Goal: Task Accomplishment & Management: Manage account settings

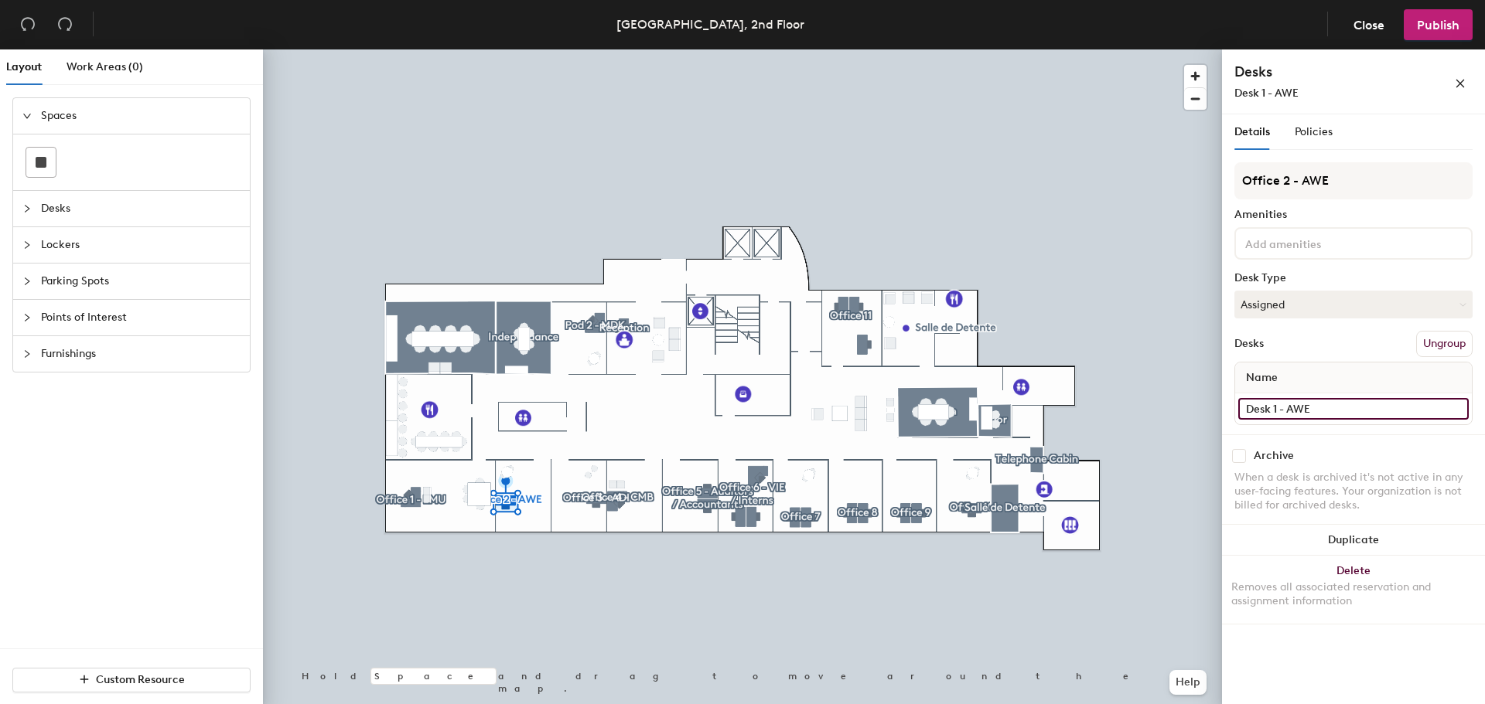
click at [1323, 404] on input "Desk 1 - AWE" at bounding box center [1353, 409] width 230 height 22
click at [1325, 412] on input "Desk 1 - AWE" at bounding box center [1353, 409] width 230 height 22
type input "Desk 1"
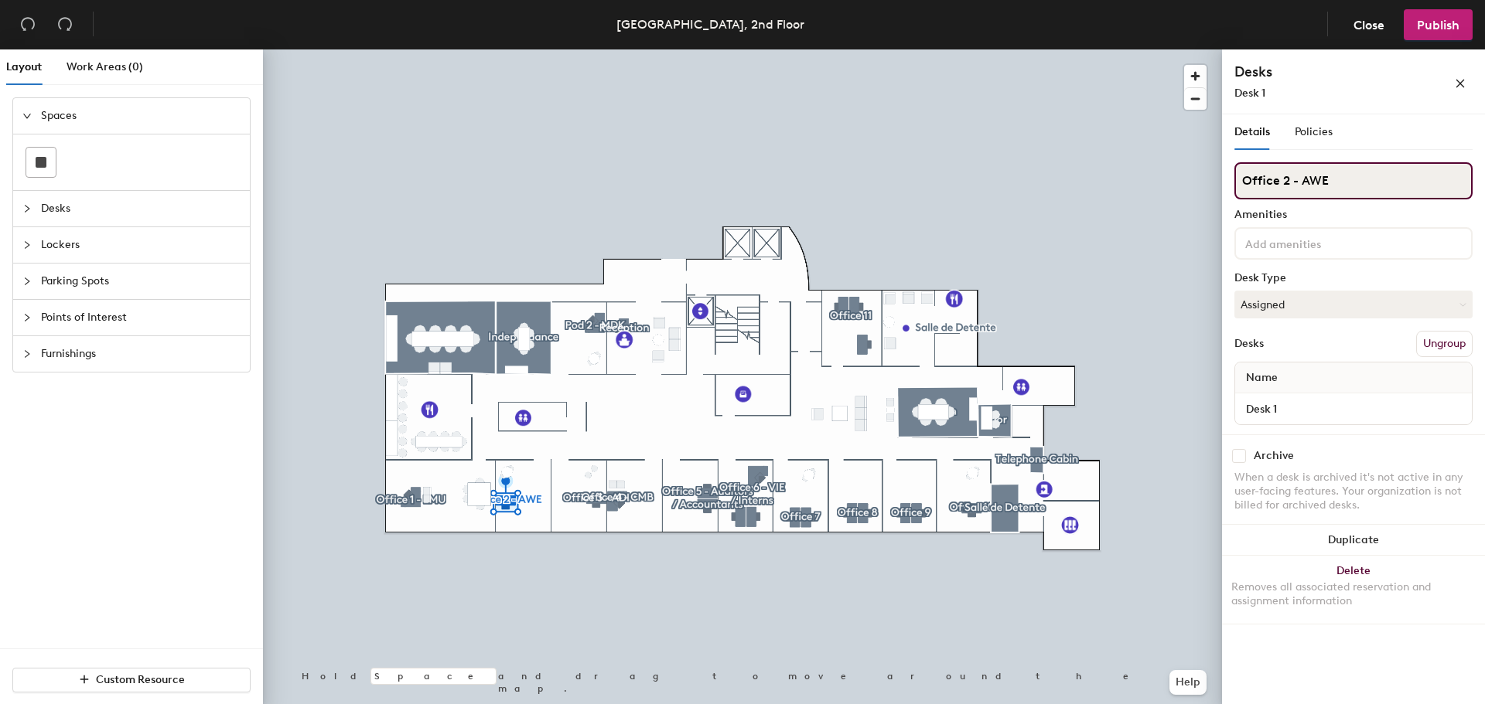
click at [1339, 184] on input "Office 2 - AWE" at bounding box center [1353, 180] width 238 height 37
type input "Office 2"
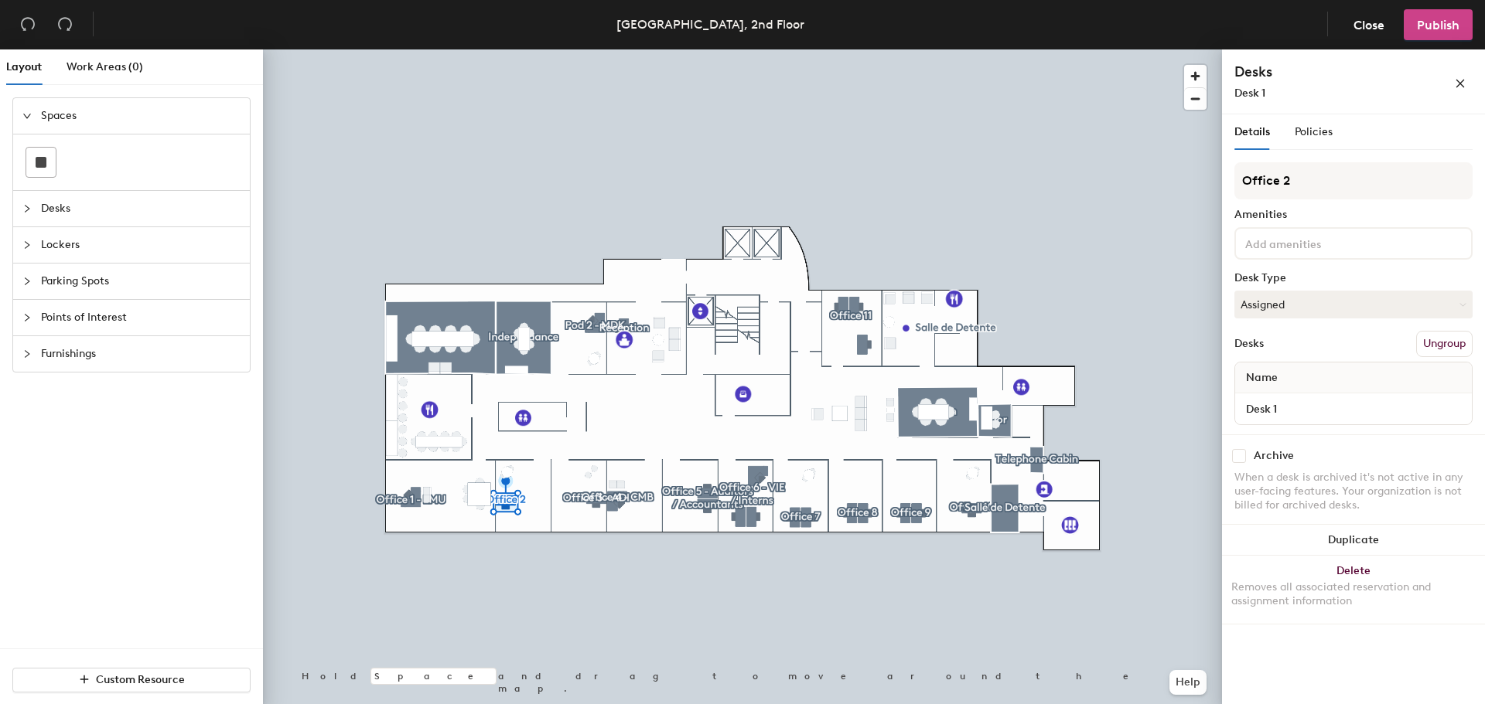
click at [1438, 22] on span "Publish" at bounding box center [1438, 25] width 43 height 15
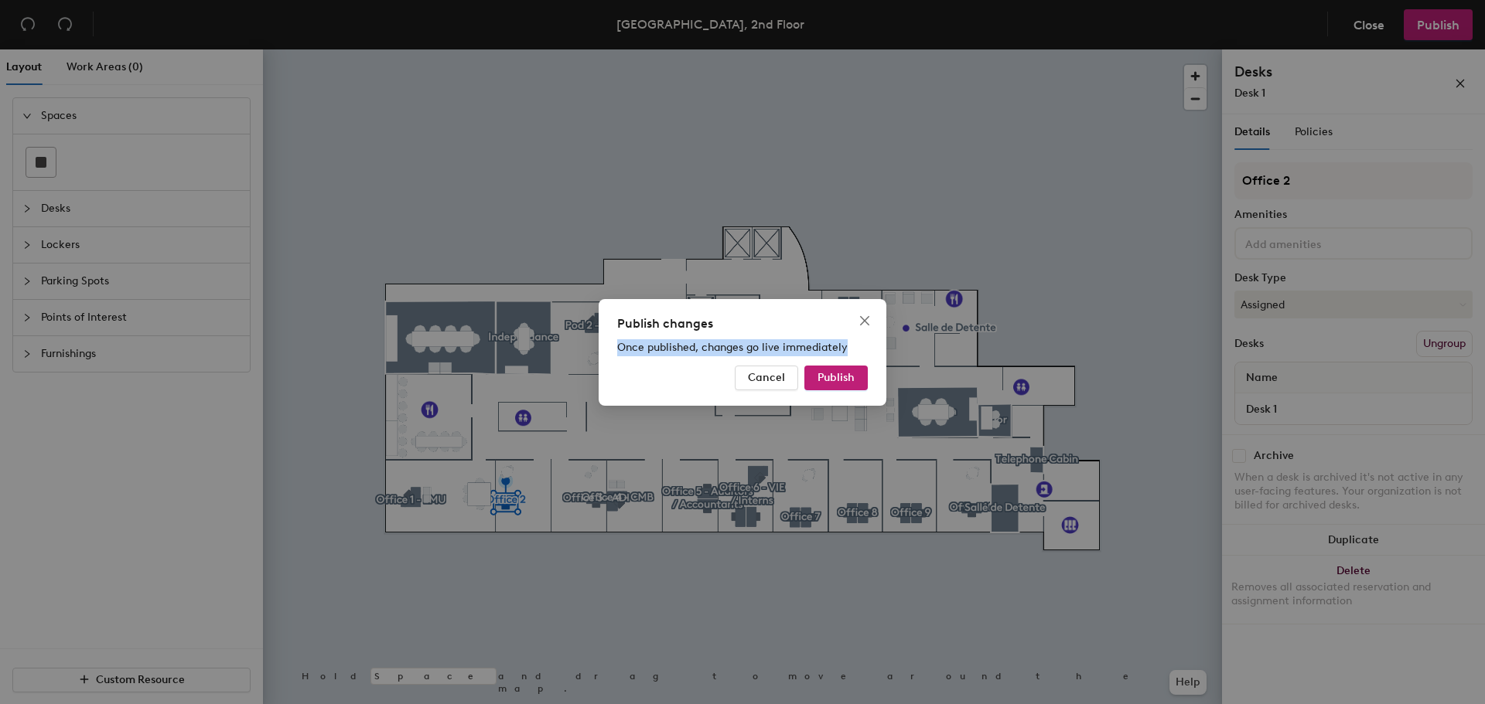
drag, startPoint x: 619, startPoint y: 350, endPoint x: 858, endPoint y: 344, distance: 239.0
click at [858, 344] on div "Once published, changes go live immediately" at bounding box center [742, 347] width 251 height 17
click at [858, 346] on div "Once published, changes go live immediately" at bounding box center [742, 347] width 251 height 17
click at [842, 343] on span "Once published, changes go live immediately" at bounding box center [732, 347] width 230 height 13
click at [847, 346] on div "Once published, changes go live immediately" at bounding box center [742, 347] width 251 height 17
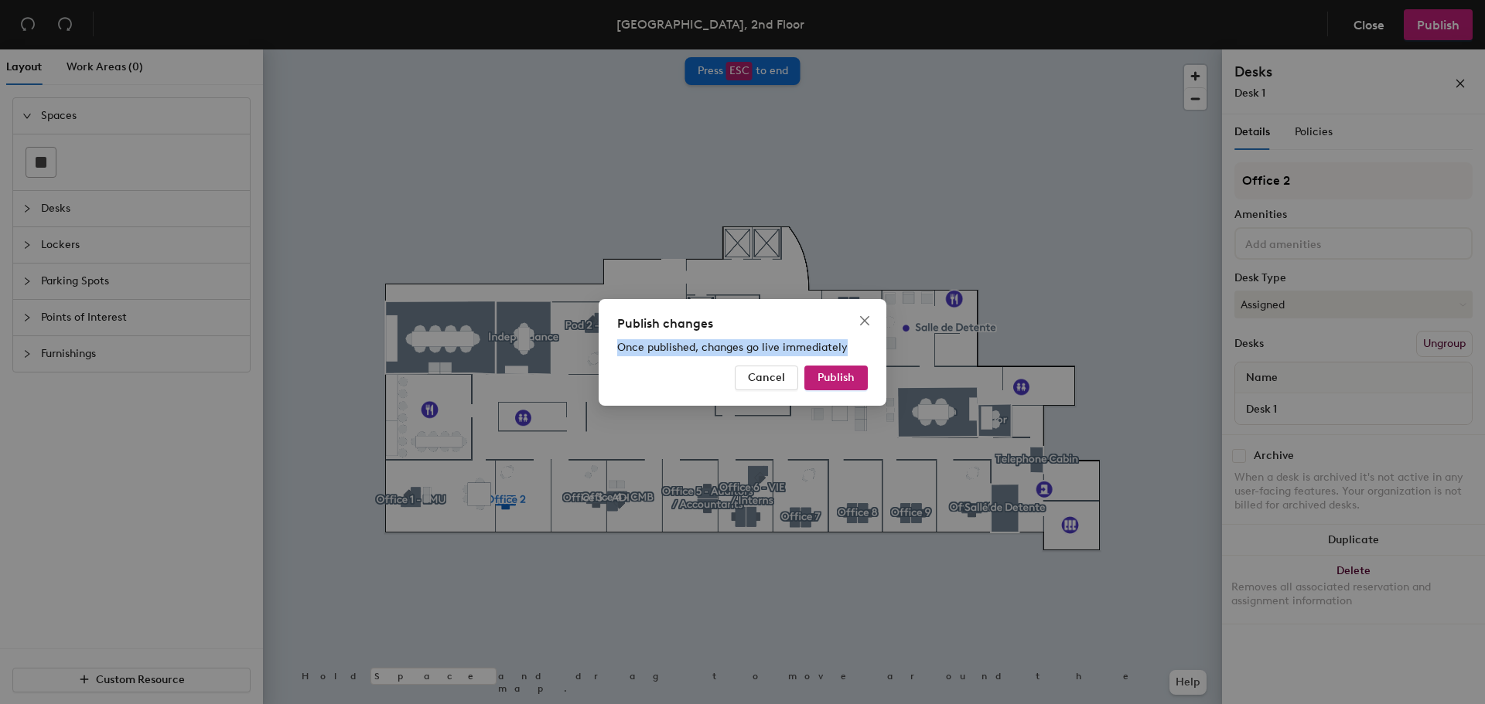
drag, startPoint x: 844, startPoint y: 345, endPoint x: 621, endPoint y: 350, distance: 223.6
click at [621, 350] on span "Once published, changes go live immediately" at bounding box center [732, 347] width 230 height 13
copy span "Once published, changes go live immediately"
click at [834, 379] on span "Publish" at bounding box center [835, 377] width 37 height 13
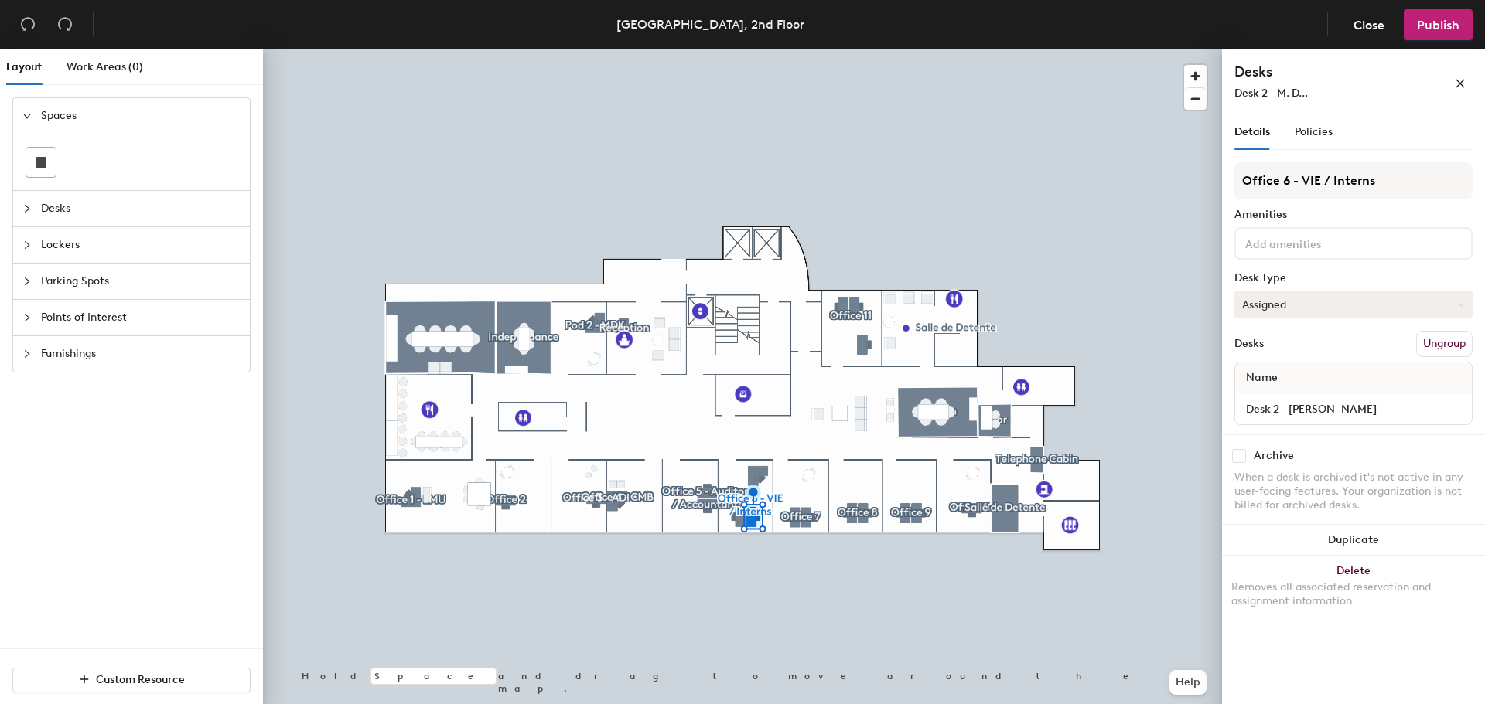
click at [1289, 305] on button "Assigned" at bounding box center [1353, 305] width 238 height 28
click at [1297, 352] on div "Assigned" at bounding box center [1312, 352] width 155 height 23
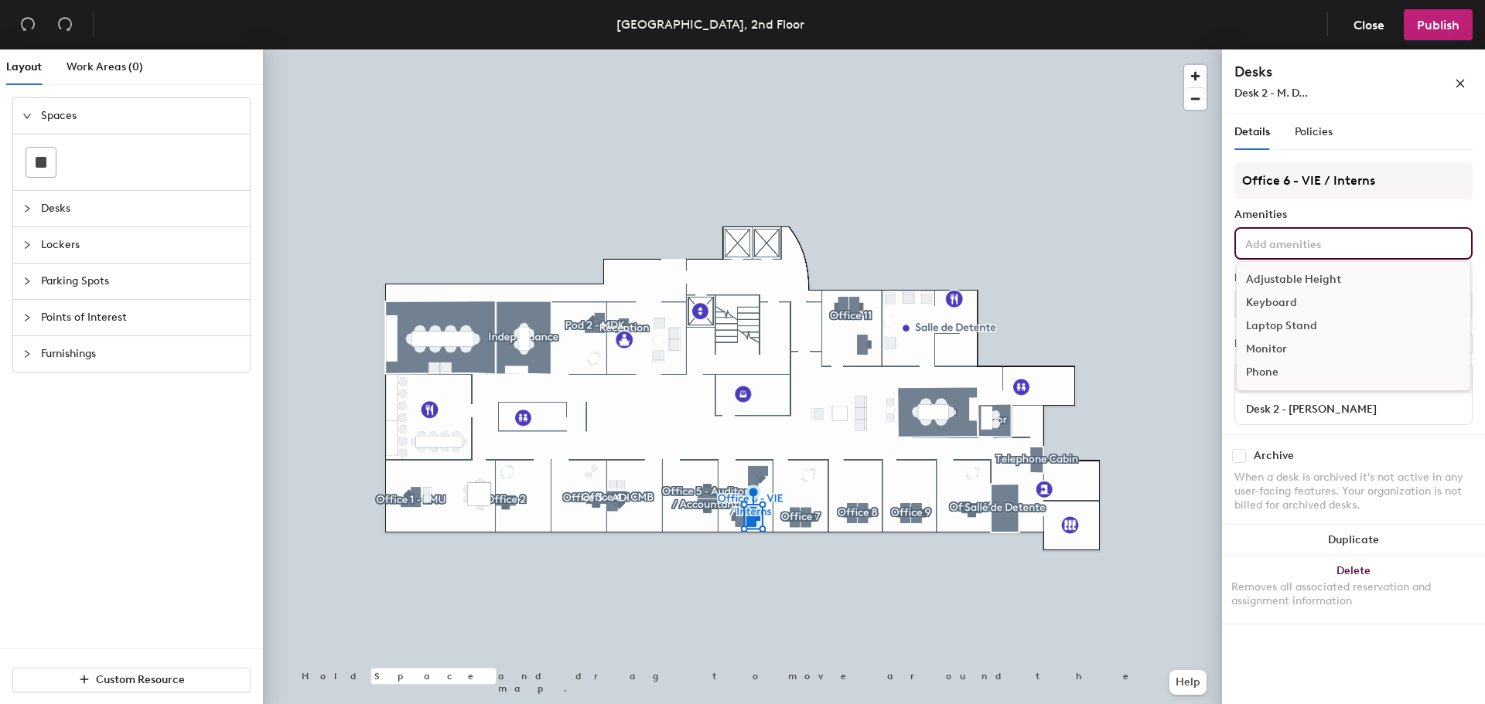
click at [1262, 243] on input at bounding box center [1311, 243] width 139 height 19
click at [1262, 244] on input at bounding box center [1311, 243] width 139 height 19
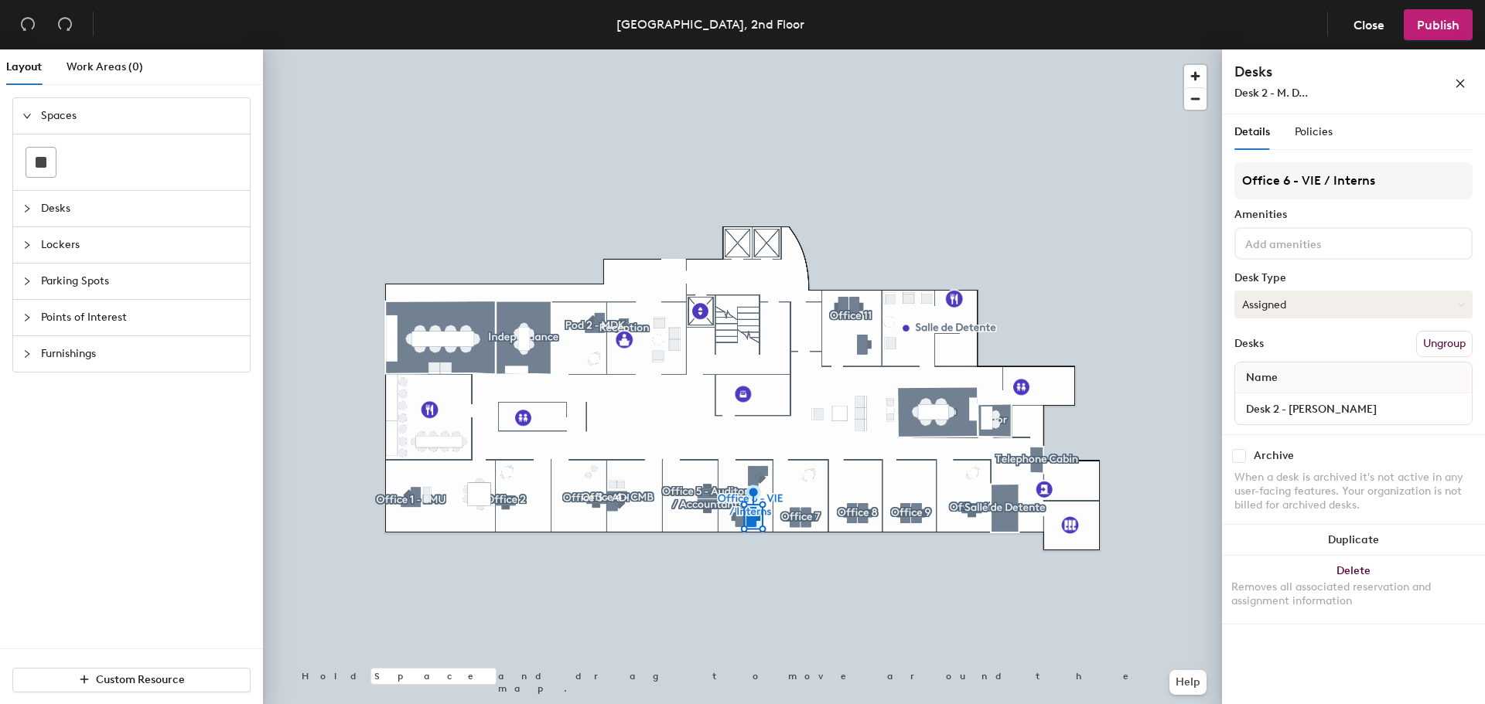
click at [1261, 302] on button "Assigned" at bounding box center [1353, 305] width 238 height 28
click at [1270, 350] on div "Assigned" at bounding box center [1312, 352] width 155 height 23
click at [1317, 309] on button "Assigned" at bounding box center [1353, 305] width 238 height 28
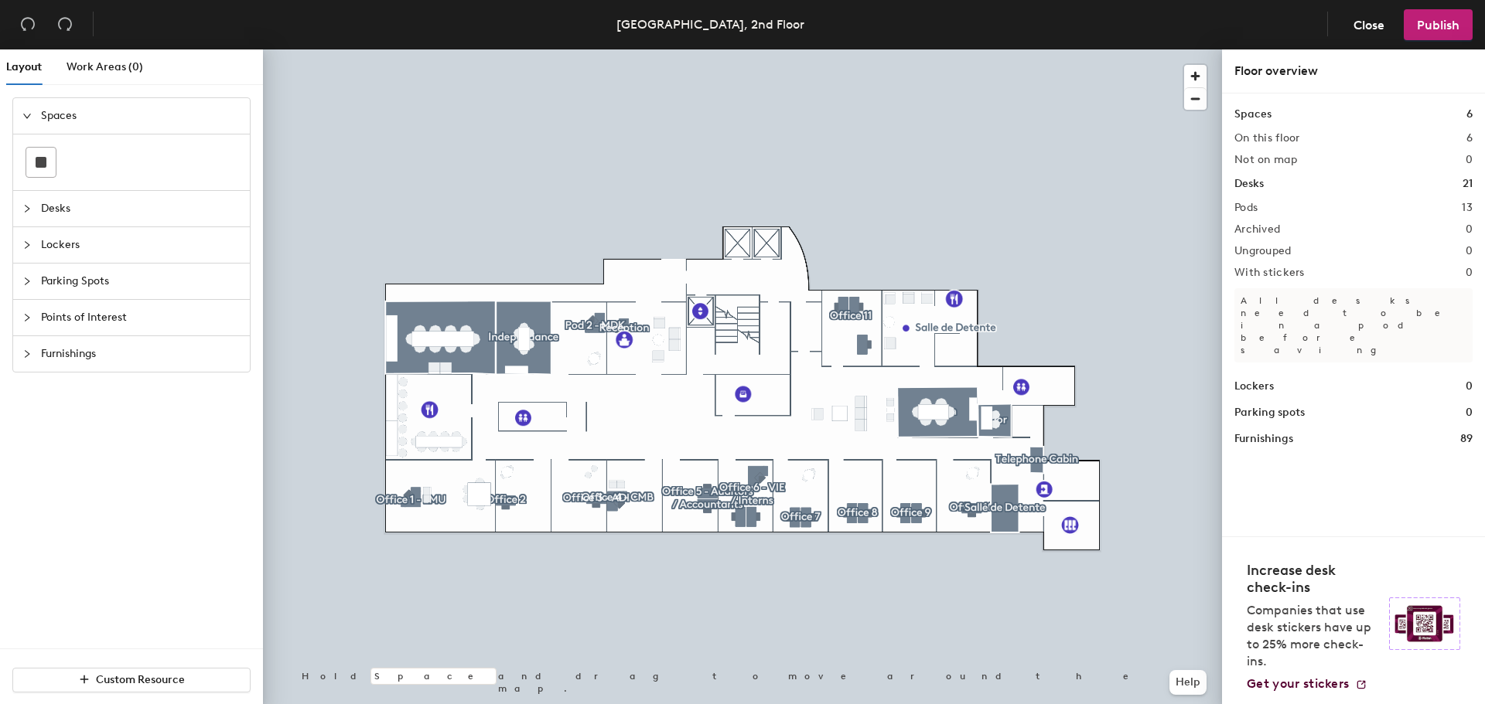
click at [790, 49] on div at bounding box center [742, 49] width 959 height 0
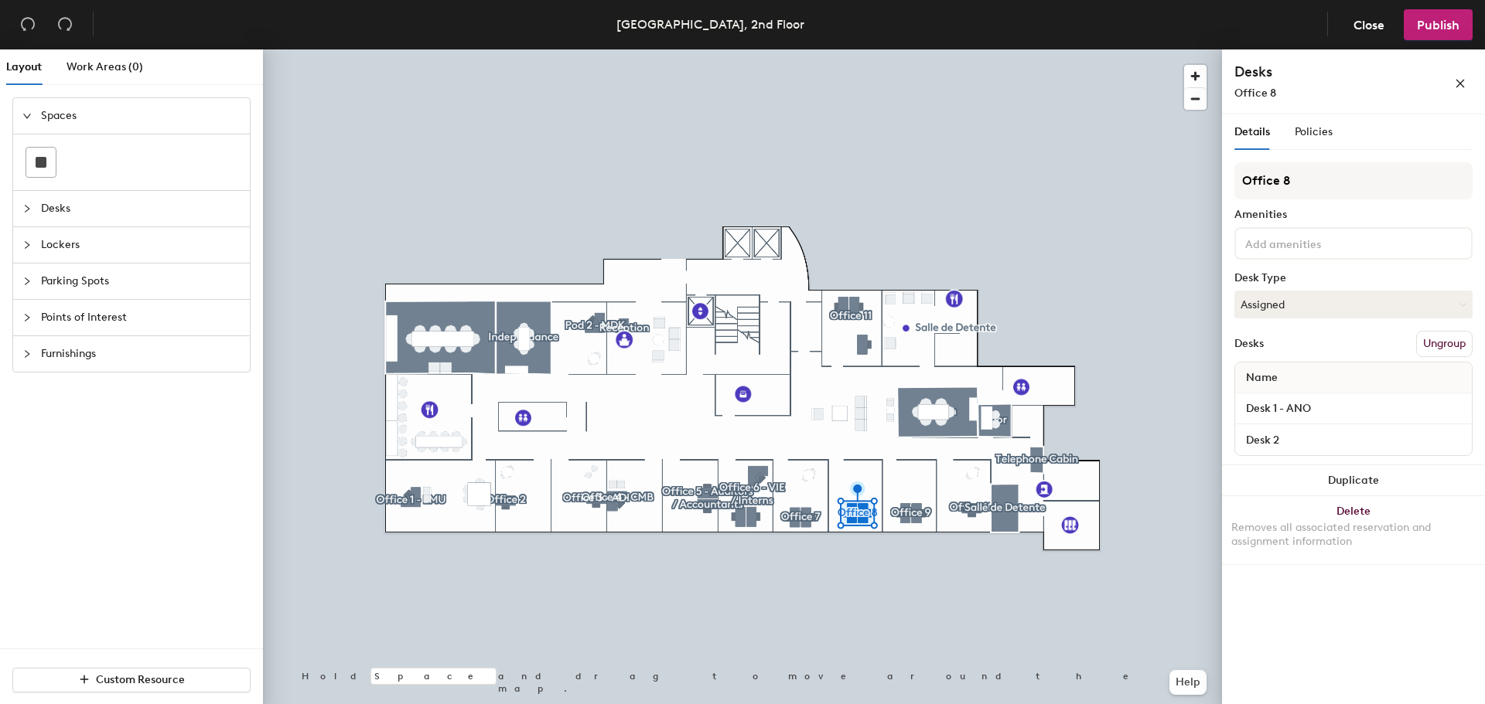
click at [901, 49] on div at bounding box center [742, 49] width 959 height 0
click at [1450, 22] on span "Publish" at bounding box center [1438, 25] width 43 height 15
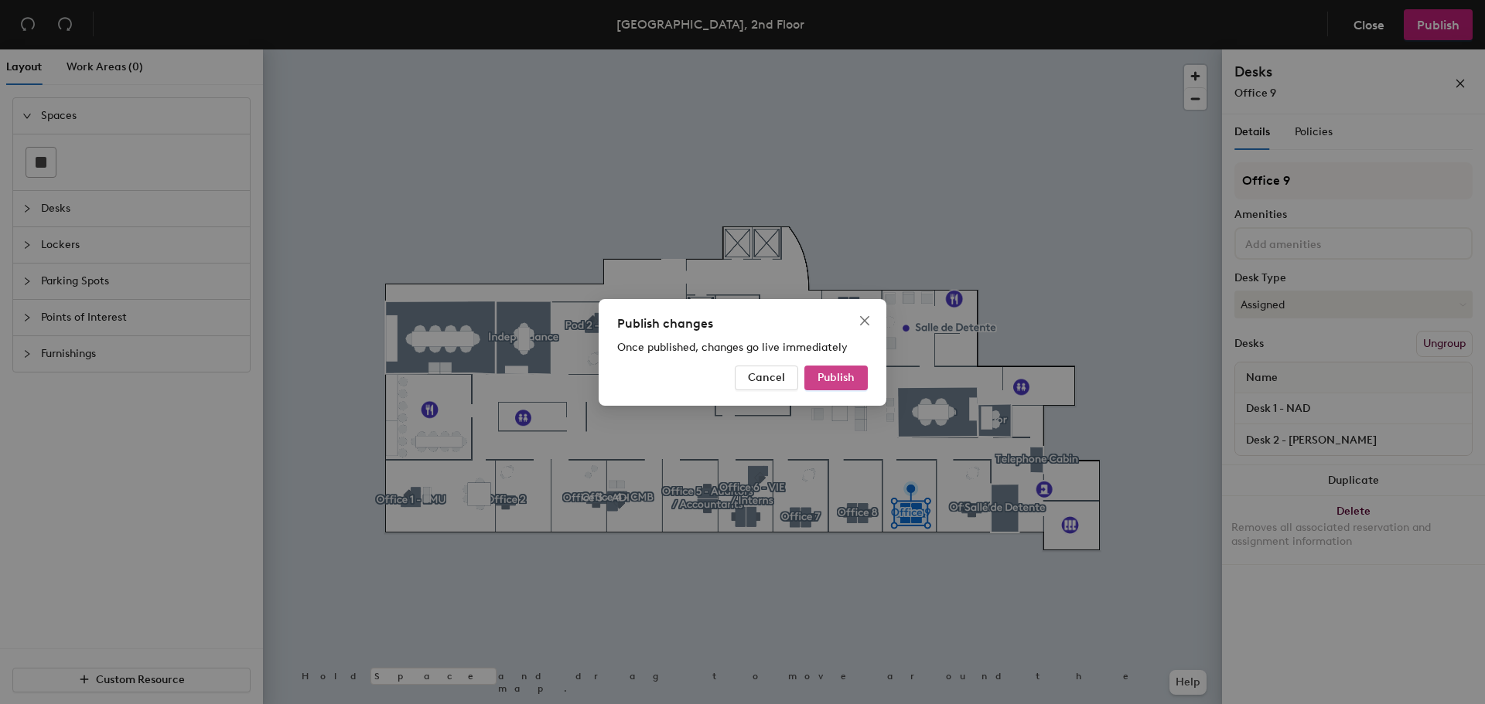
click at [827, 374] on span "Publish" at bounding box center [835, 377] width 37 height 13
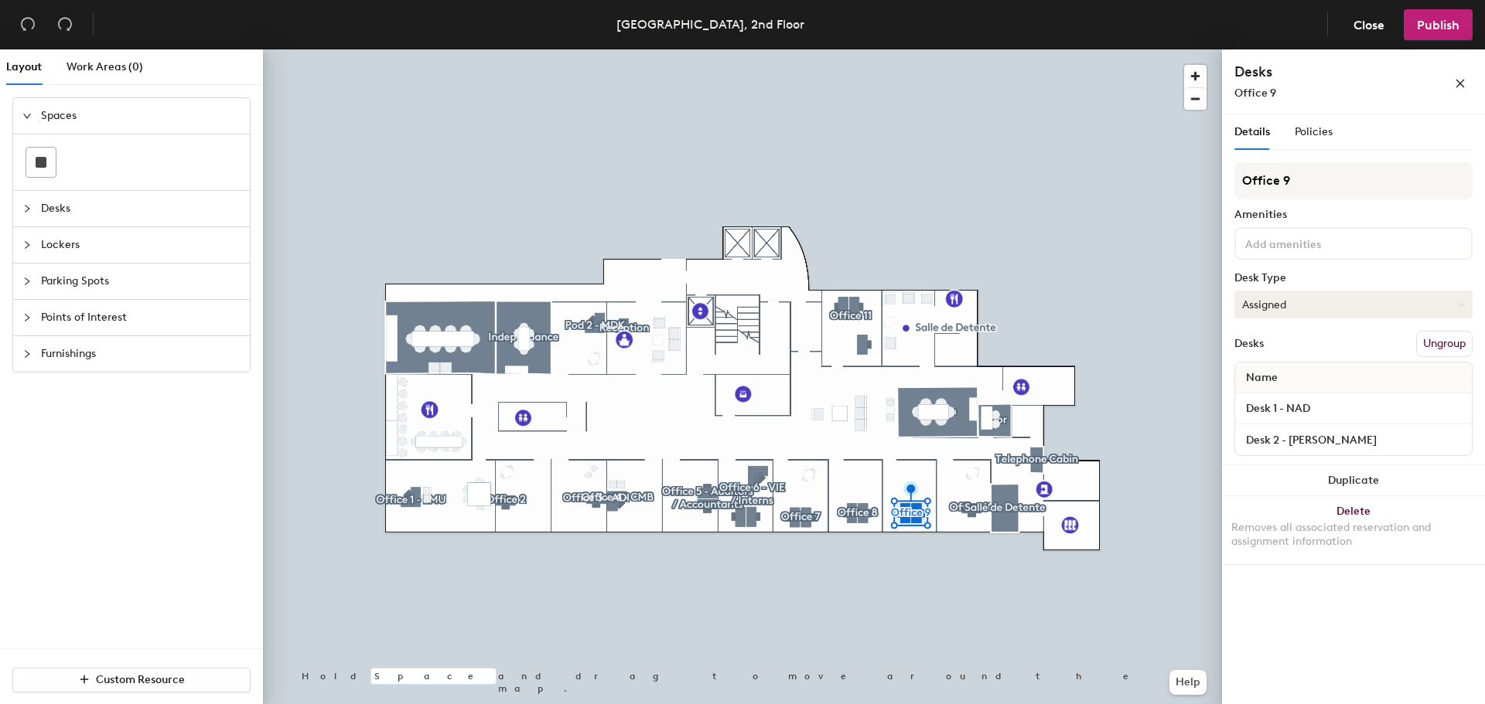
click at [1334, 300] on button "Assigned" at bounding box center [1353, 305] width 238 height 28
click at [1271, 353] on div "Assigned" at bounding box center [1312, 352] width 155 height 23
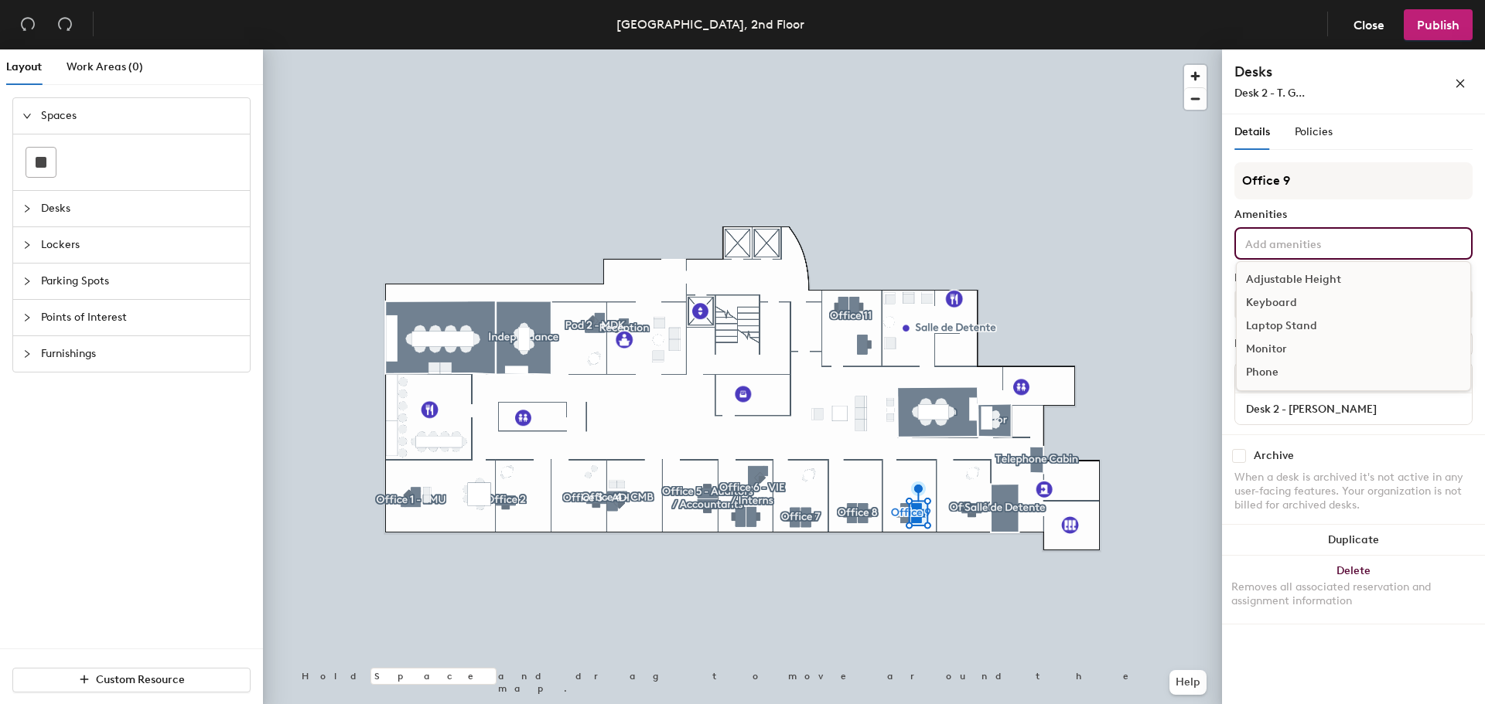
click at [1301, 244] on input at bounding box center [1311, 243] width 139 height 19
click at [1160, 49] on div at bounding box center [742, 49] width 959 height 0
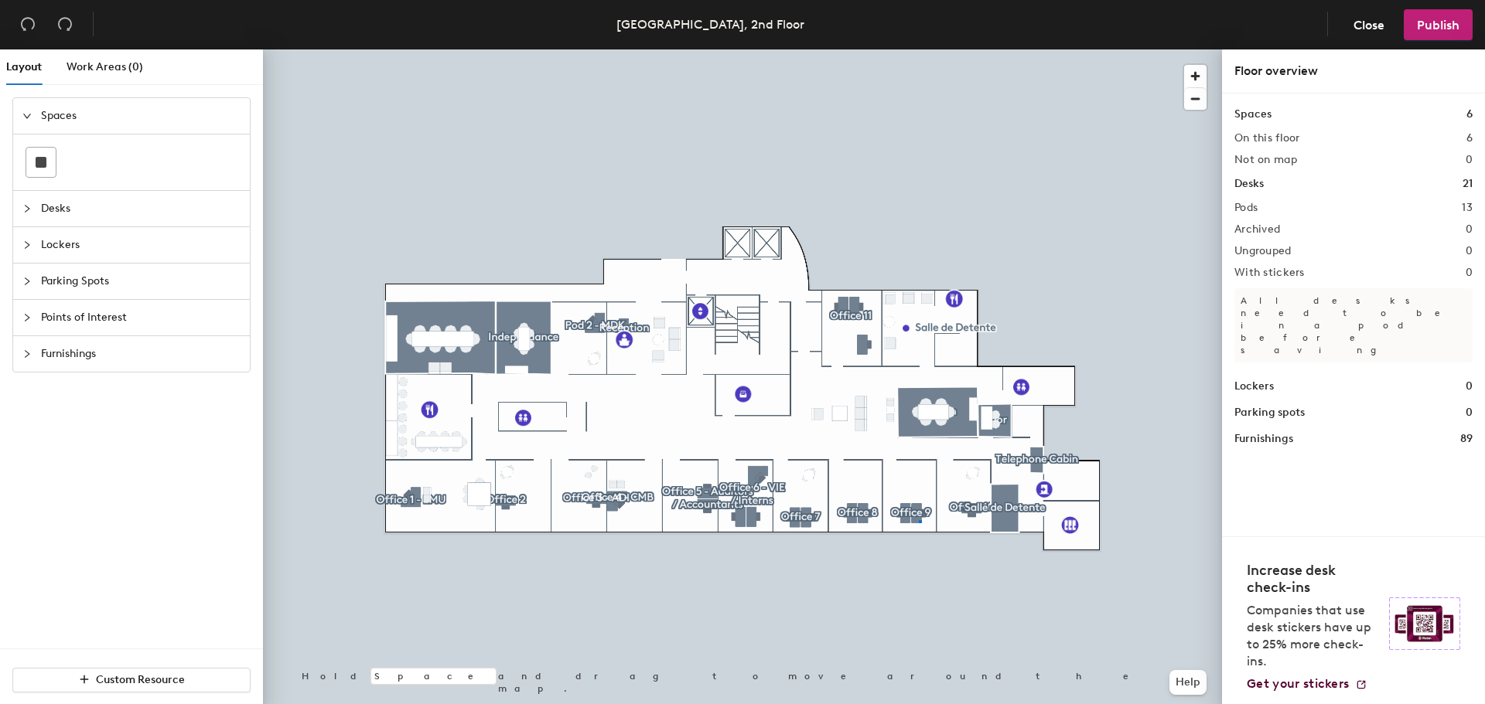
click at [919, 49] on div at bounding box center [742, 49] width 959 height 0
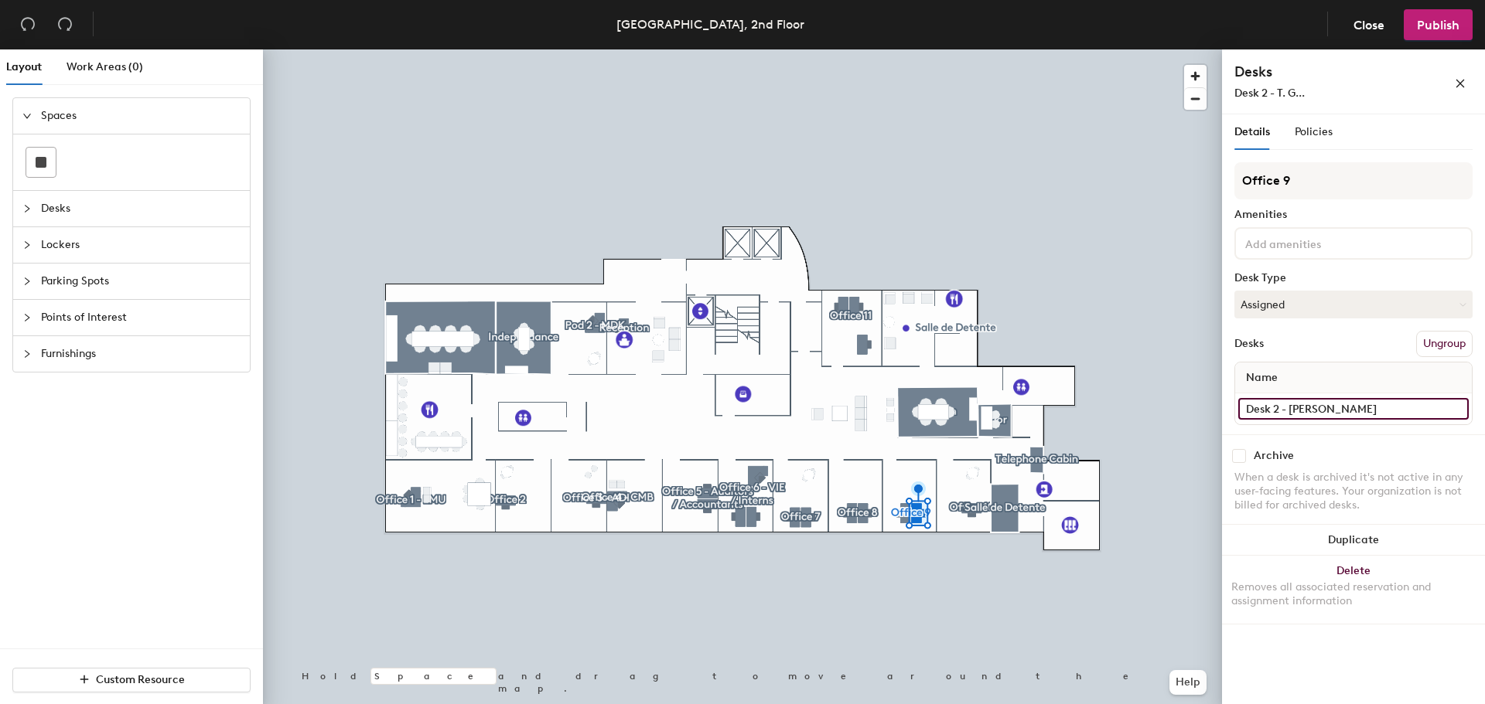
click at [1452, 408] on input "Desk 2 - [PERSON_NAME]" at bounding box center [1353, 409] width 230 height 22
click at [1319, 346] on div "Desks Ungroup" at bounding box center [1353, 344] width 238 height 26
click at [1236, 461] on input "checkbox" at bounding box center [1239, 456] width 14 height 14
checkbox input "true"
click at [1431, 340] on button "Ungroup" at bounding box center [1444, 344] width 56 height 26
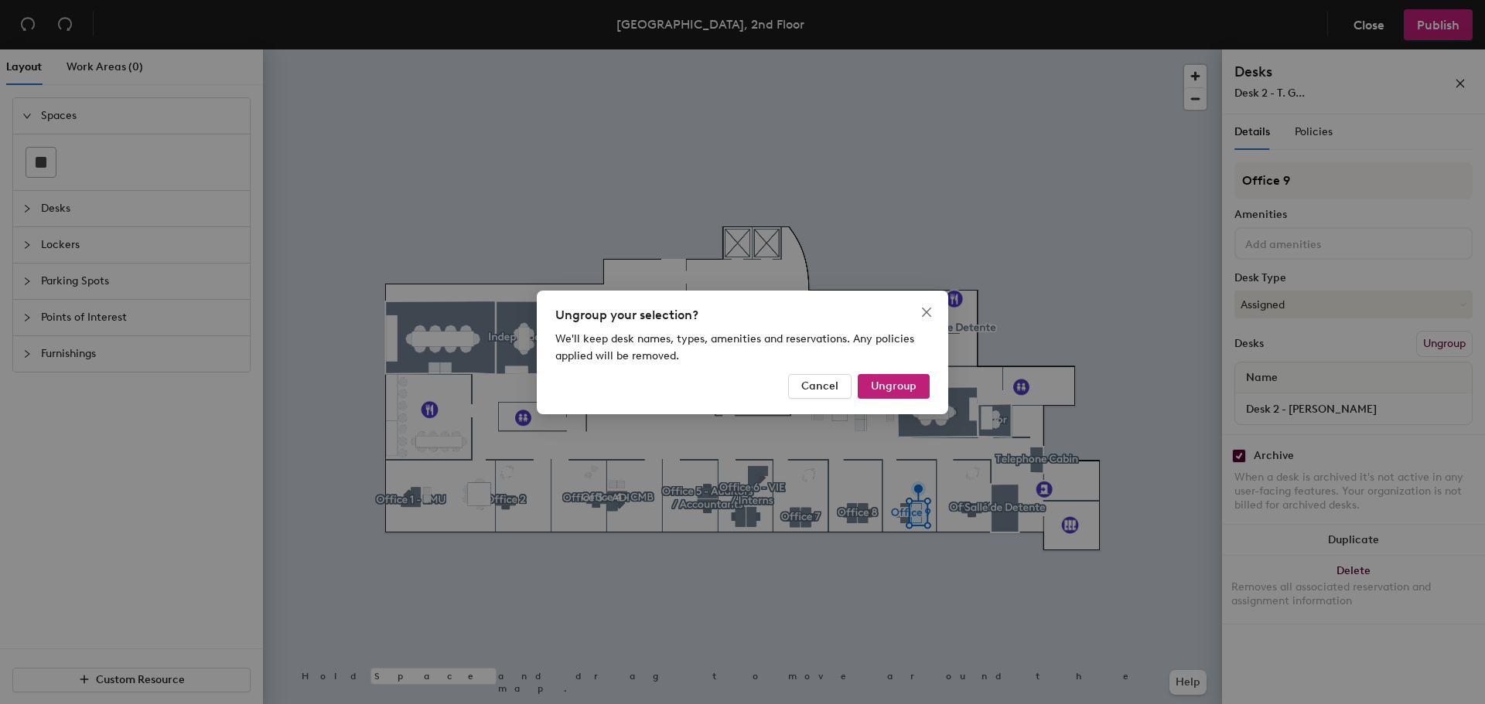
click at [882, 588] on div "Ungroup your selection? We'll keep desk names, types, amenities and reservation…" at bounding box center [742, 352] width 1485 height 704
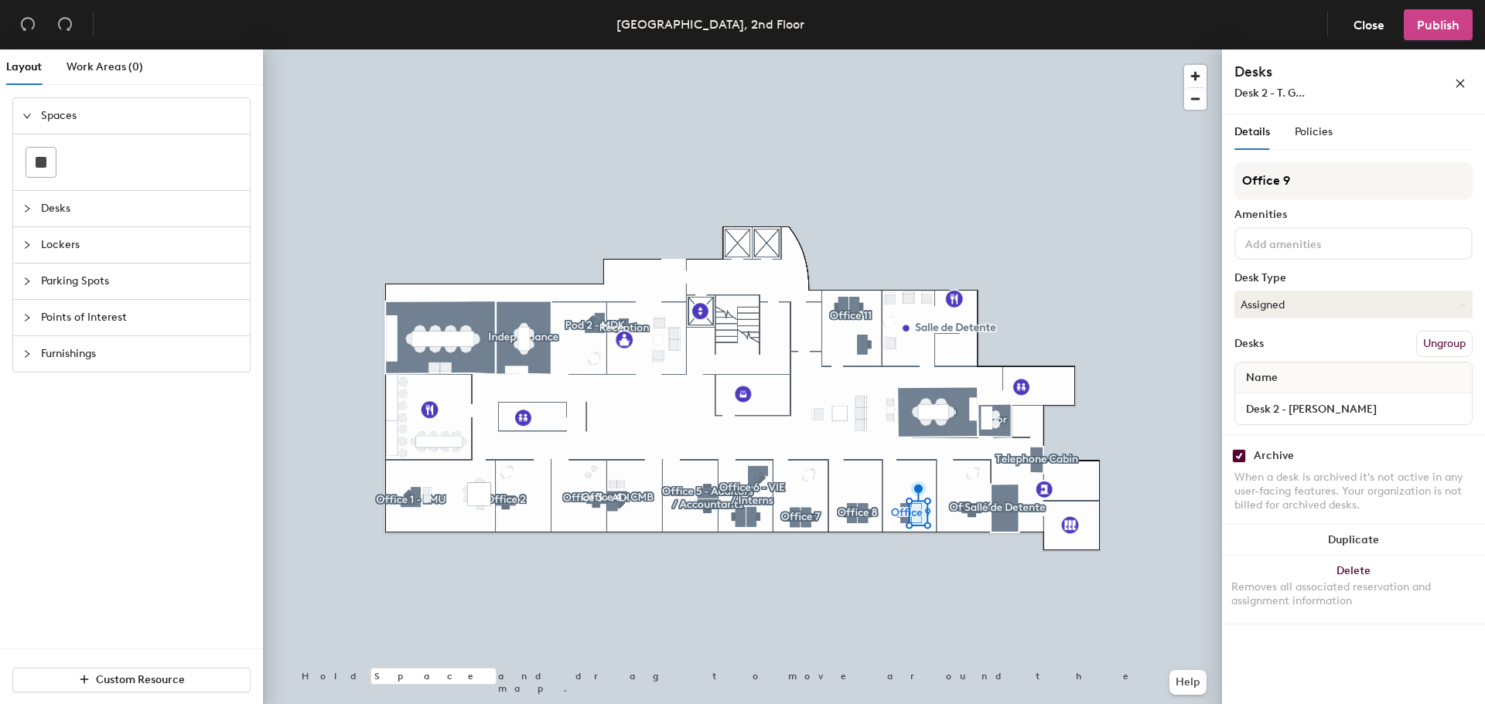
click at [1447, 18] on span "Publish" at bounding box center [1438, 25] width 43 height 15
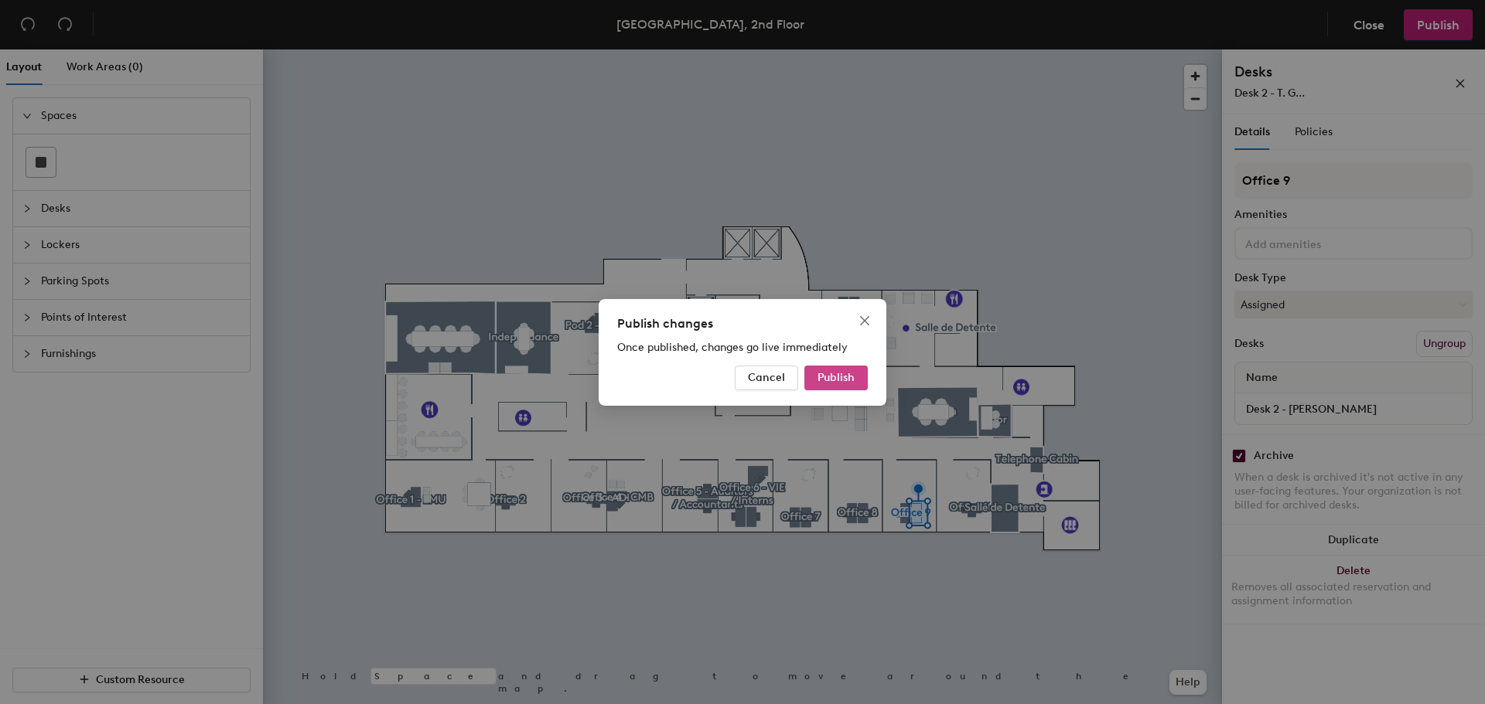
click at [846, 384] on button "Publish" at bounding box center [835, 378] width 63 height 25
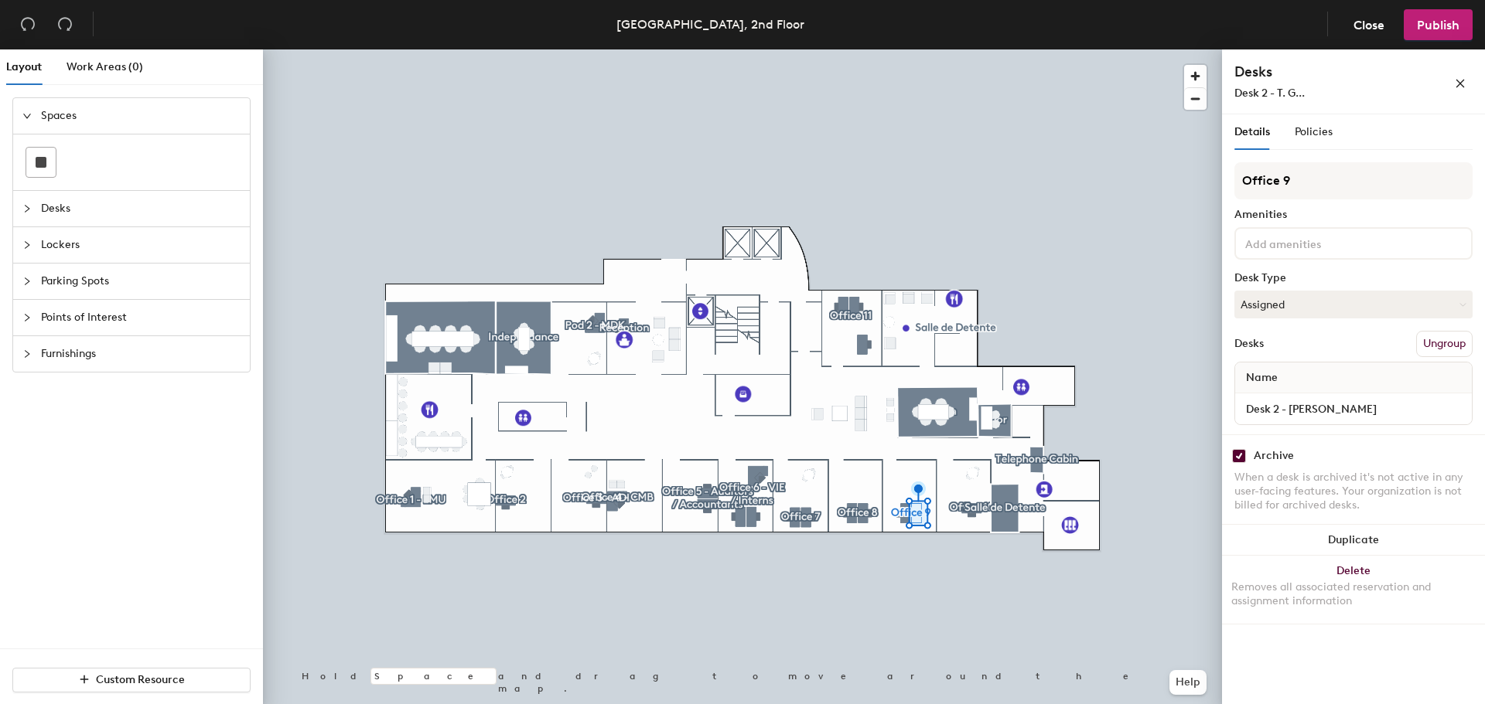
click at [1242, 457] on input "checkbox" at bounding box center [1239, 456] width 14 height 14
checkbox input "false"
click at [1444, 20] on span "Publish" at bounding box center [1438, 25] width 43 height 15
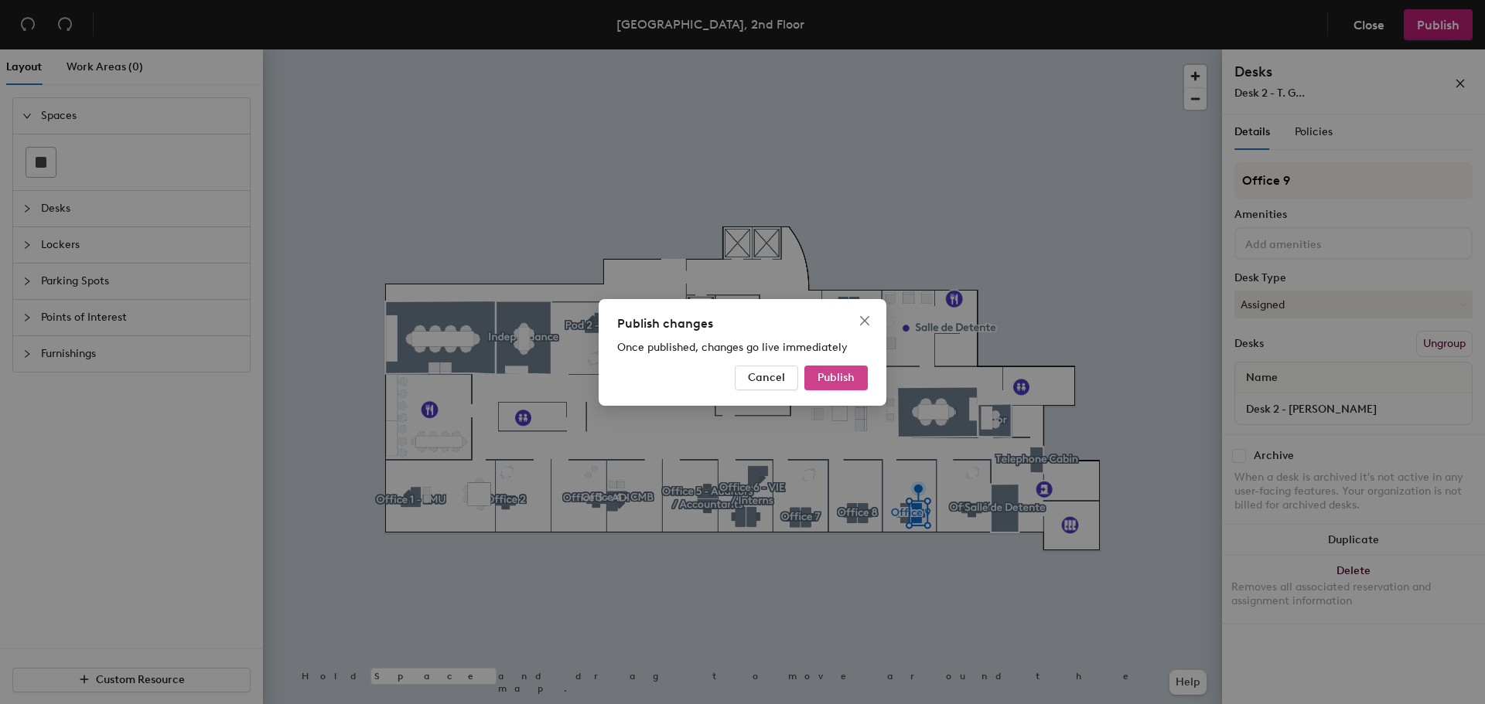
click at [835, 380] on span "Publish" at bounding box center [835, 377] width 37 height 13
